Goal: Find specific page/section: Find specific page/section

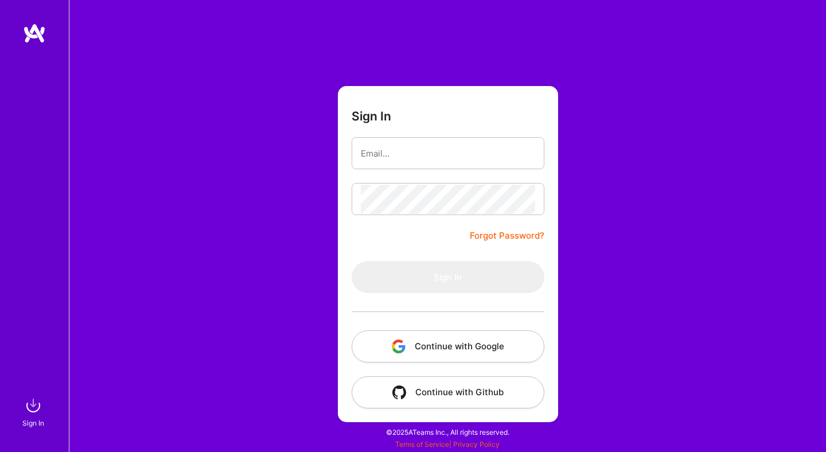
click at [440, 341] on button "Continue with Google" at bounding box center [448, 346] width 193 height 32
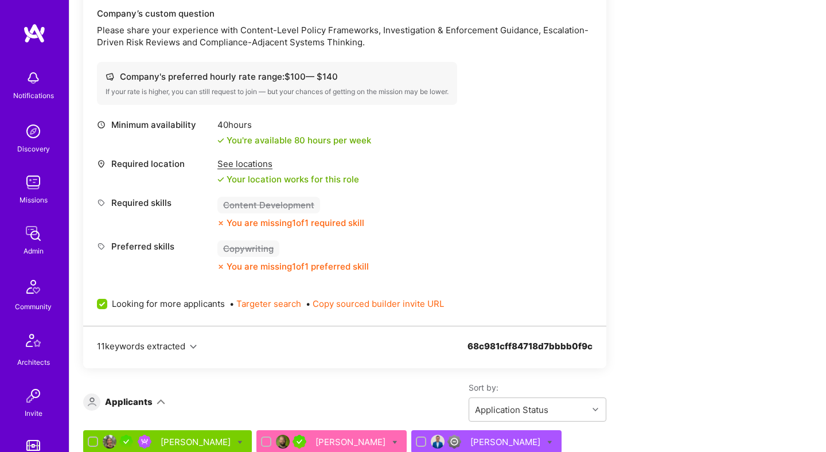
scroll to position [1516, 0]
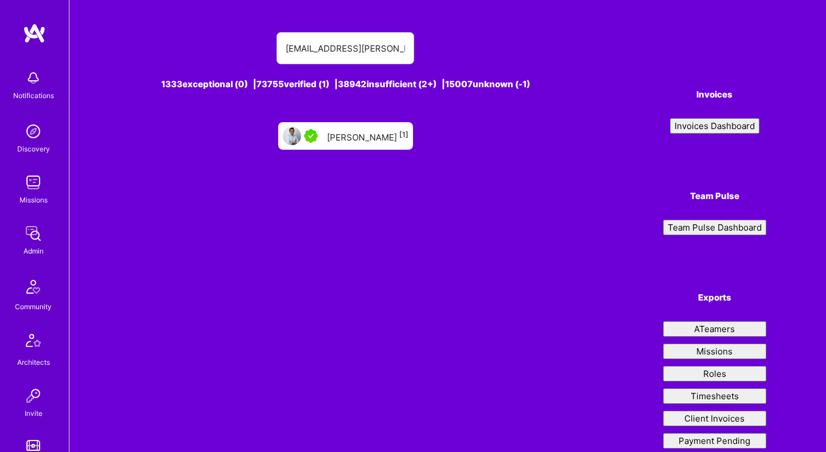
type input "[EMAIL_ADDRESS][PERSON_NAME][DOMAIN_NAME]"
click at [348, 141] on div "[PERSON_NAME] [1]" at bounding box center [367, 135] width 81 height 15
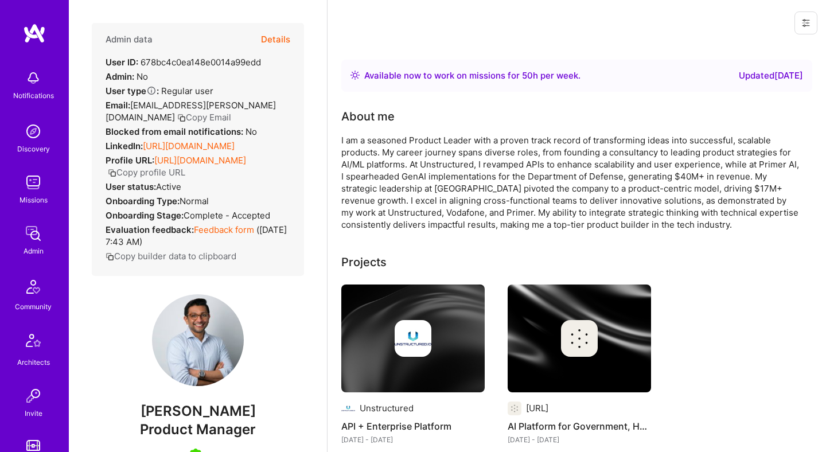
click at [281, 45] on button "Details" at bounding box center [275, 39] width 29 height 33
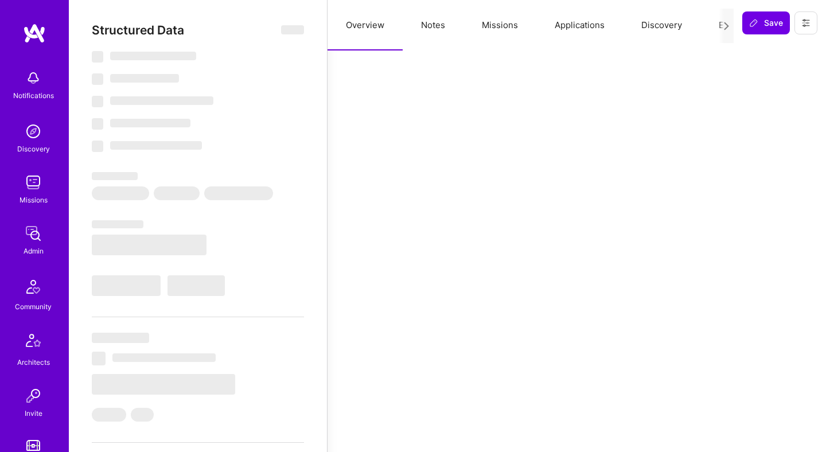
click at [555, 36] on button "Applications" at bounding box center [579, 25] width 87 height 50
select select "Right Now"
select select "5"
select select "7"
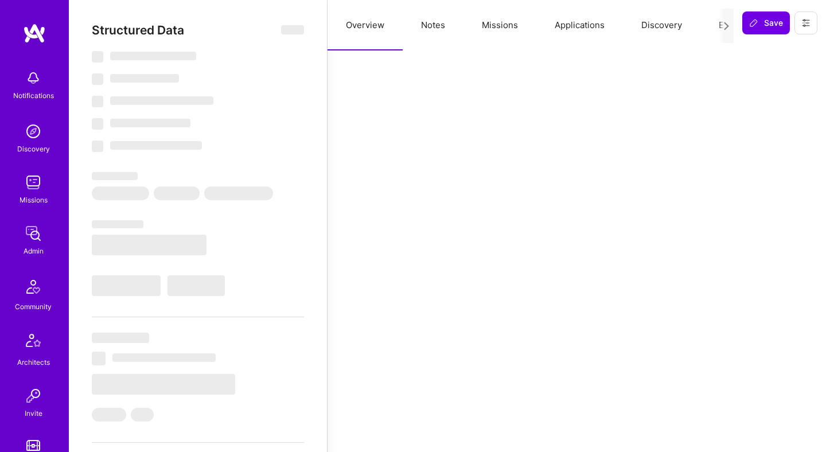
select select "7"
select select "US"
